Goal: Obtain resource: Obtain resource

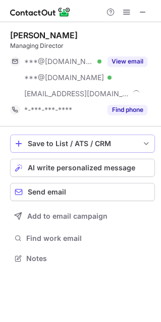
scroll to position [251, 161]
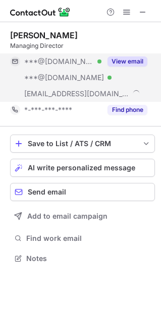
click at [120, 61] on button "View email" at bounding box center [127, 61] width 40 height 10
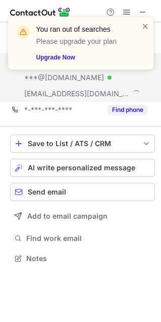
click at [138, 10] on div "You ran out of searches Please upgrade your plan Upgrade Now" at bounding box center [80, 47] width 161 height 81
click at [141, 8] on div "You ran out of searches Please upgrade your plan Upgrade Now" at bounding box center [80, 47] width 161 height 81
click at [141, 10] on div "You ran out of searches Please upgrade your plan Upgrade Now" at bounding box center [80, 47] width 161 height 81
click at [144, 29] on span at bounding box center [145, 26] width 8 height 10
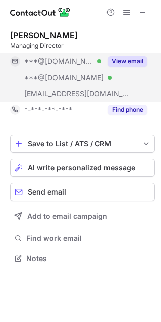
click at [140, 10] on div "You ran out of searches Please upgrade your plan Upgrade Now" at bounding box center [80, 47] width 161 height 81
click at [145, 12] on span at bounding box center [143, 12] width 8 height 8
